Goal: Information Seeking & Learning: Find specific fact

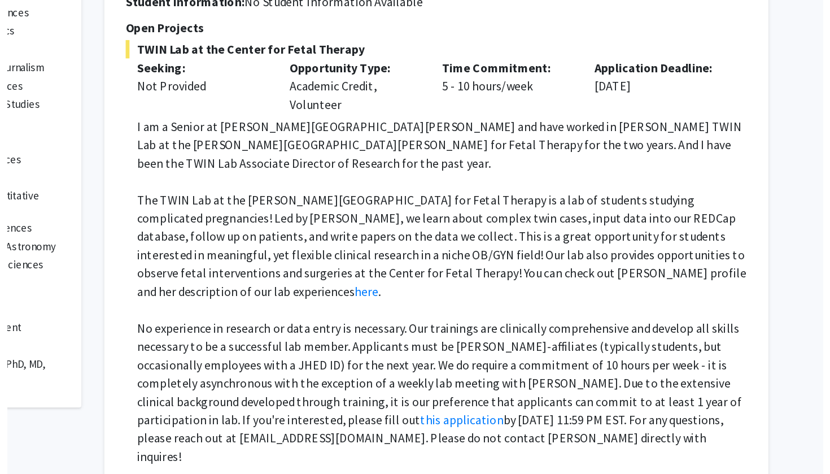
scroll to position [148, 0]
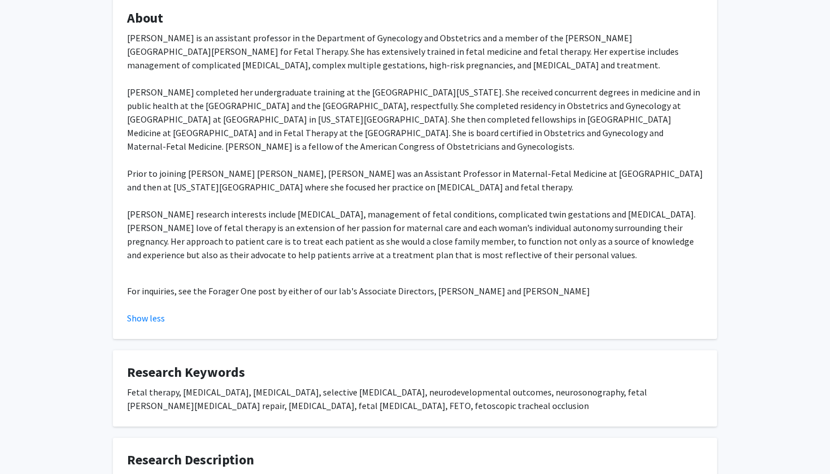
scroll to position [213, 0]
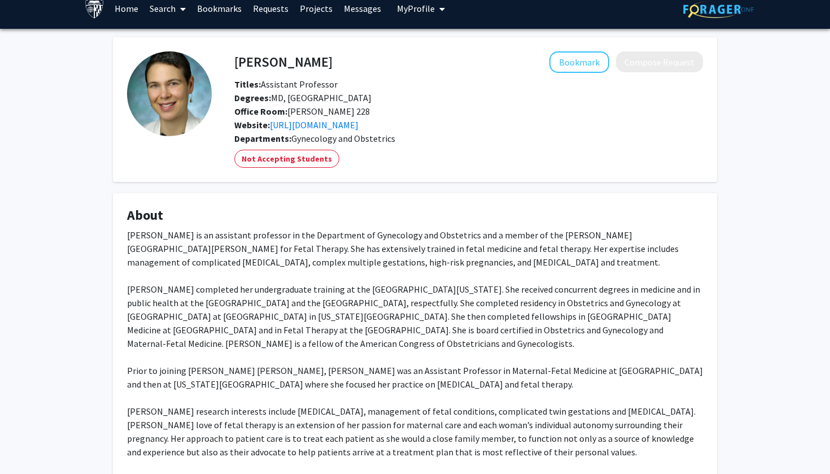
scroll to position [11, 0]
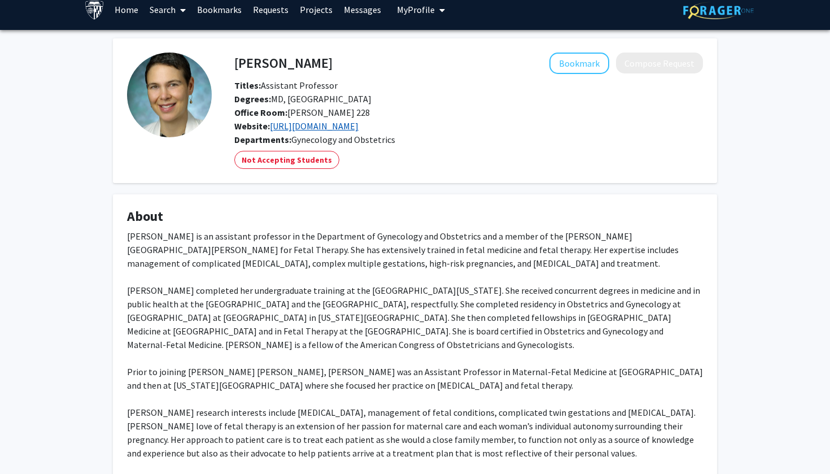
click at [359, 123] on link "https://www.hopkinsmedicine.org/gynecology_obstetrics/specialty_areas/fetal_the…" at bounding box center [314, 125] width 89 height 11
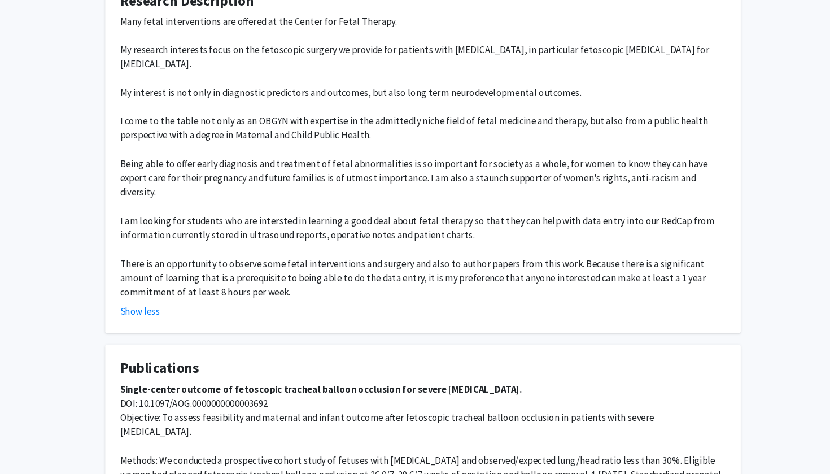
scroll to position [656, 0]
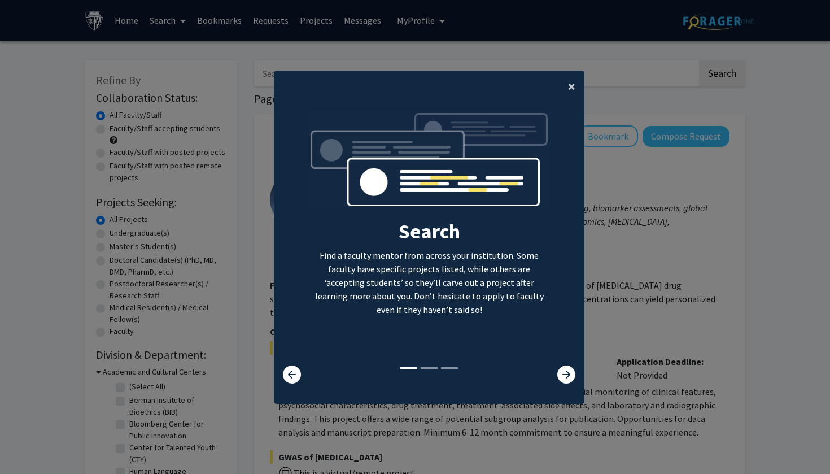
click at [575, 77] on span "×" at bounding box center [571, 86] width 7 height 18
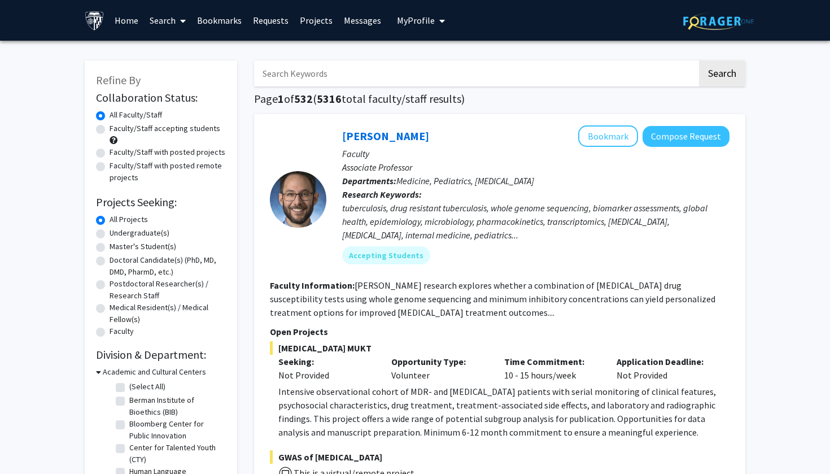
click at [358, 68] on input "Search Keywords" at bounding box center [475, 73] width 443 height 26
click at [722, 75] on button "Search" at bounding box center [722, 73] width 46 height 26
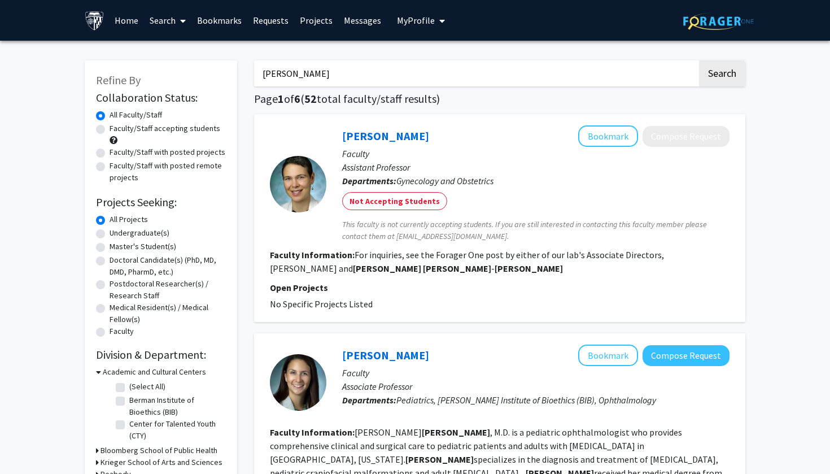
click at [450, 76] on input "Mackenzie Simon-collins" at bounding box center [475, 73] width 443 height 26
click at [722, 75] on button "Search" at bounding box center [722, 73] width 46 height 26
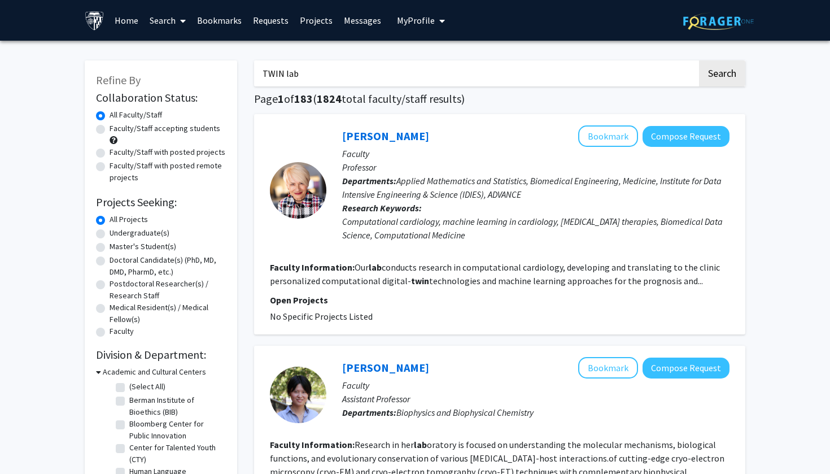
click at [501, 75] on input "TWIN lab" at bounding box center [475, 73] width 443 height 26
click at [722, 75] on button "Search" at bounding box center [722, 73] width 46 height 26
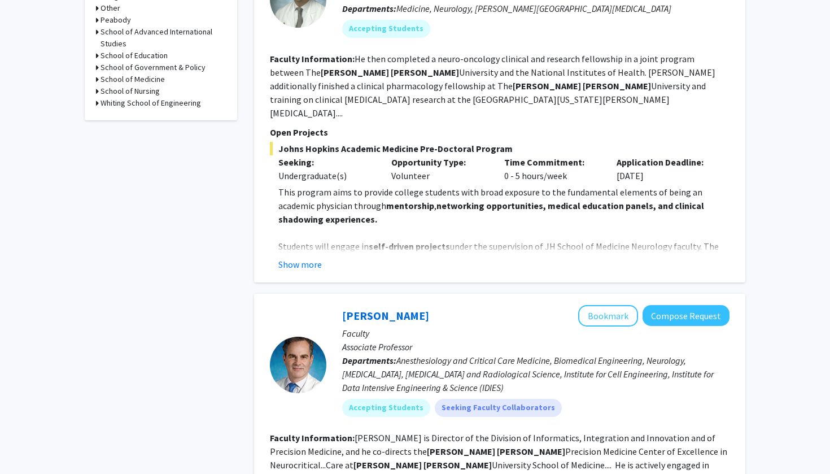
scroll to position [594, 0]
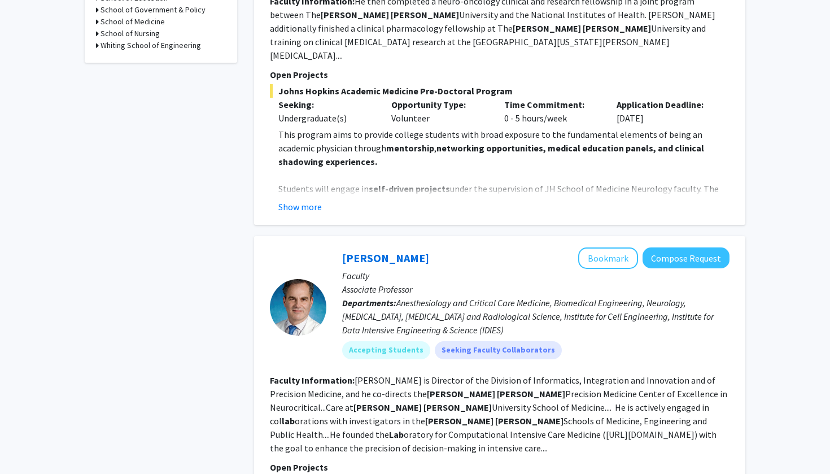
type input "TWIN lab"
